Goal: Transaction & Acquisition: Book appointment/travel/reservation

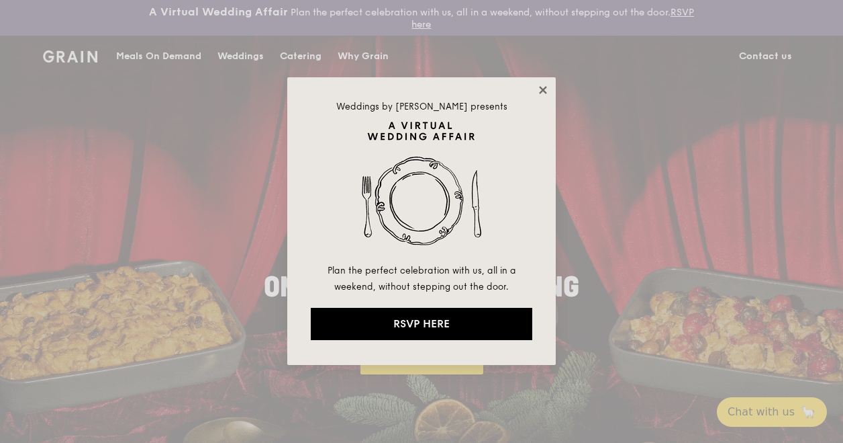
click at [542, 91] on icon at bounding box center [542, 89] width 7 height 7
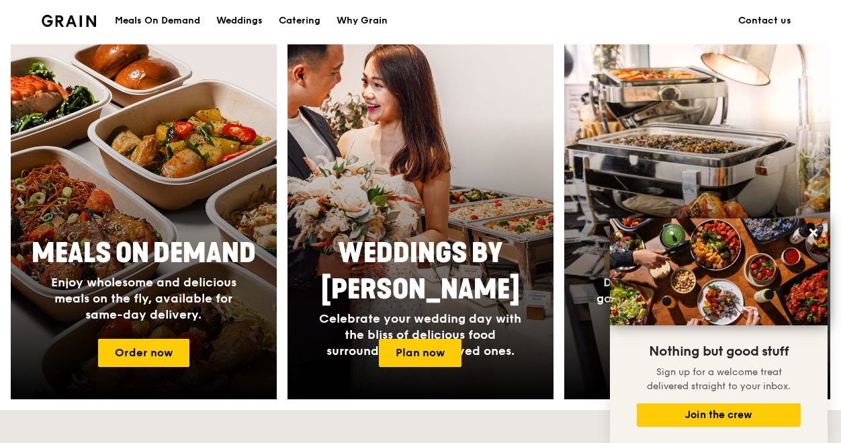
scroll to position [269, 0]
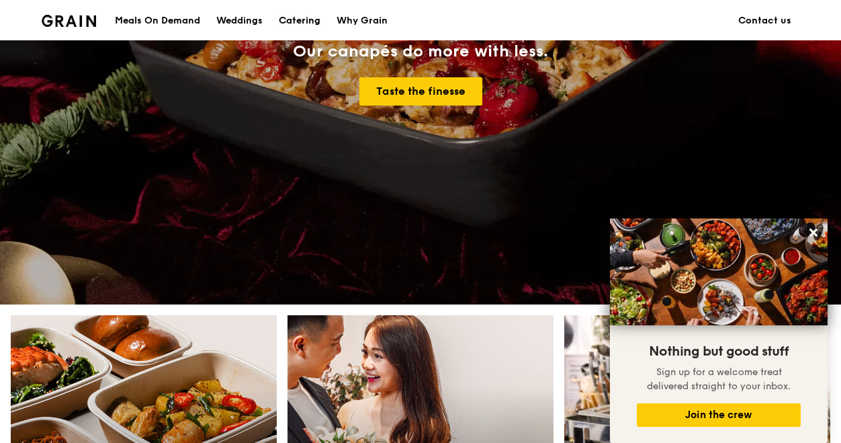
click at [306, 22] on div "Catering" at bounding box center [300, 21] width 42 height 40
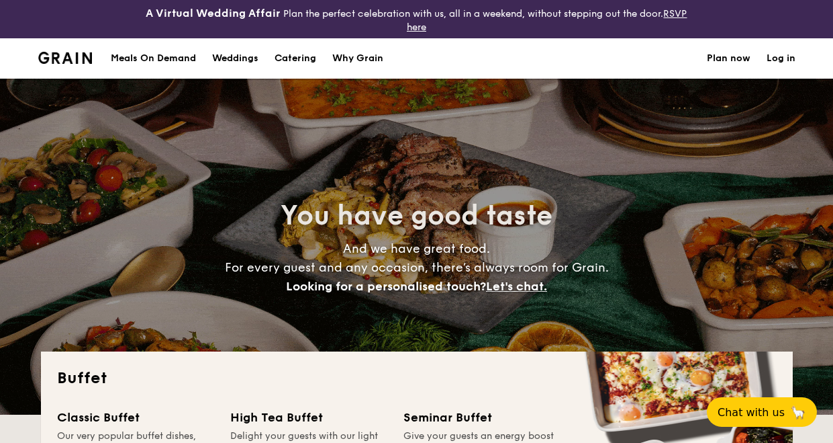
select select
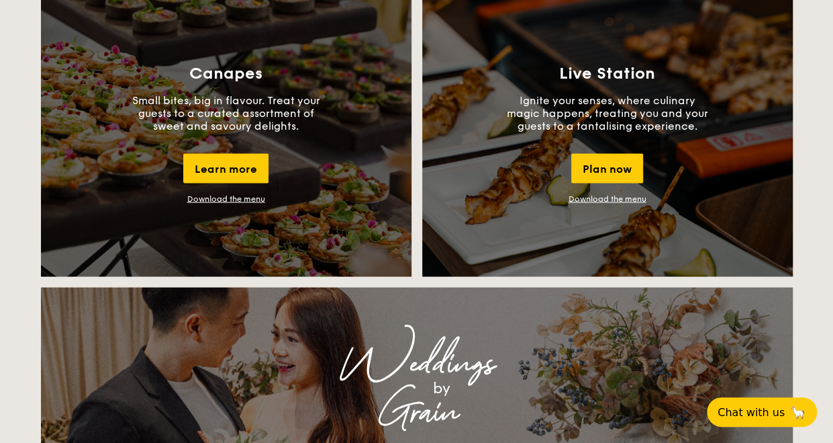
scroll to position [1209, 0]
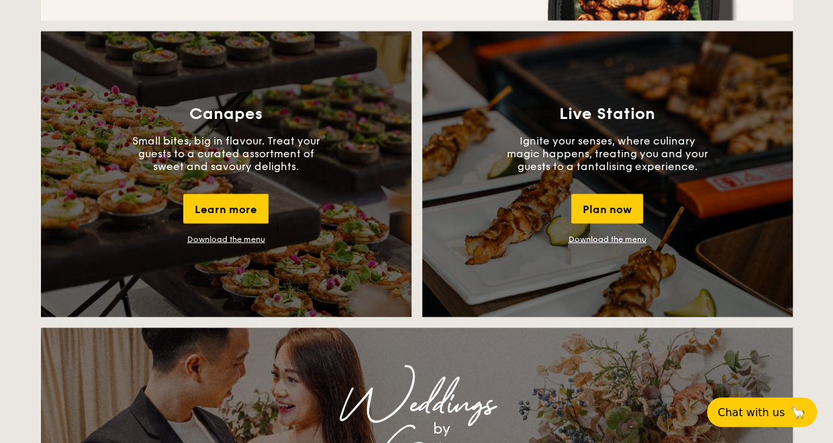
drag, startPoint x: 613, startPoint y: 209, endPoint x: 584, endPoint y: 237, distance: 40.8
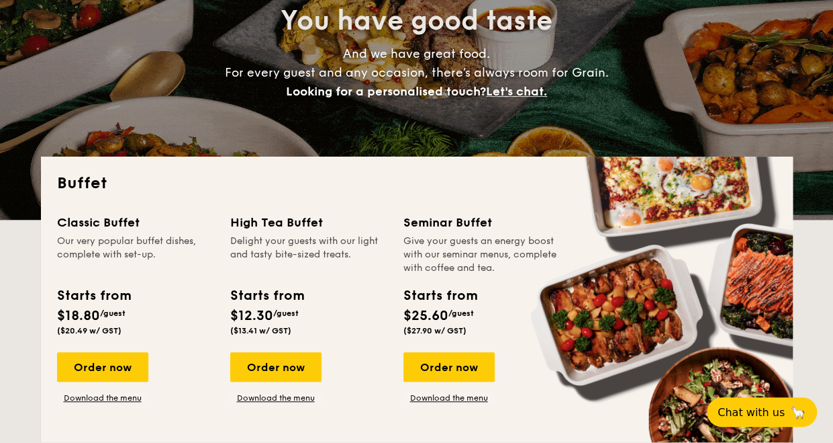
scroll to position [564, 0]
